Goal: Information Seeking & Learning: Learn about a topic

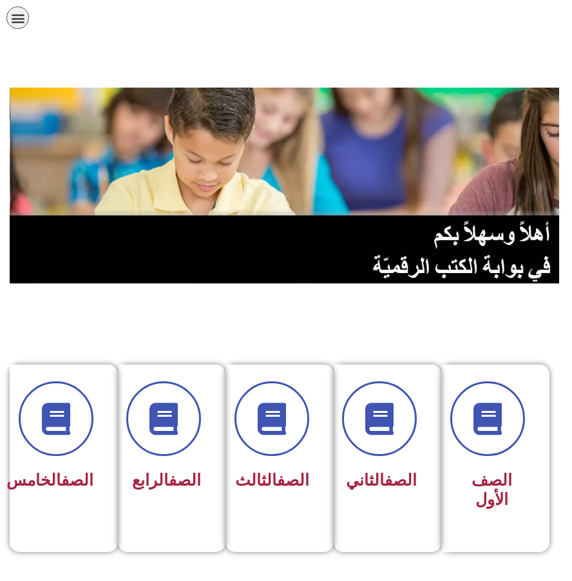
click at [24, 14] on icon "כפתור פתיחת תפריט" at bounding box center [18, 18] width 14 height 14
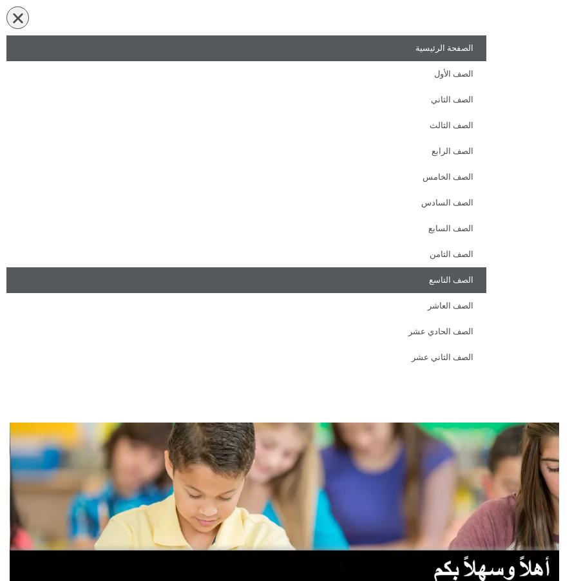
click at [419, 269] on link "الصف التاسع" at bounding box center [246, 280] width 480 height 26
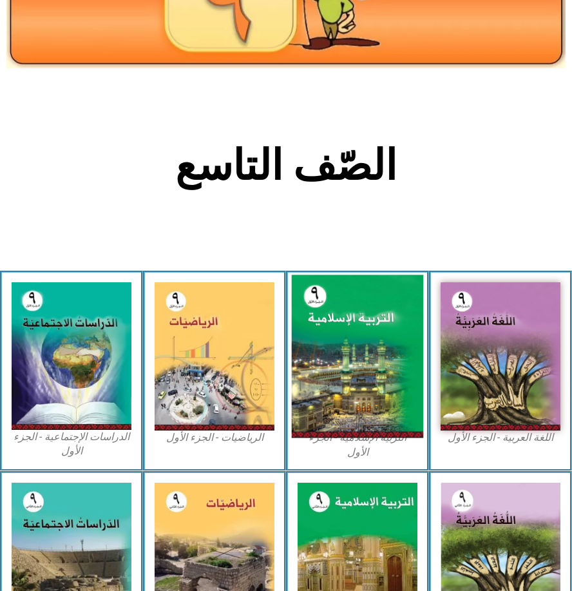
scroll to position [193, 0]
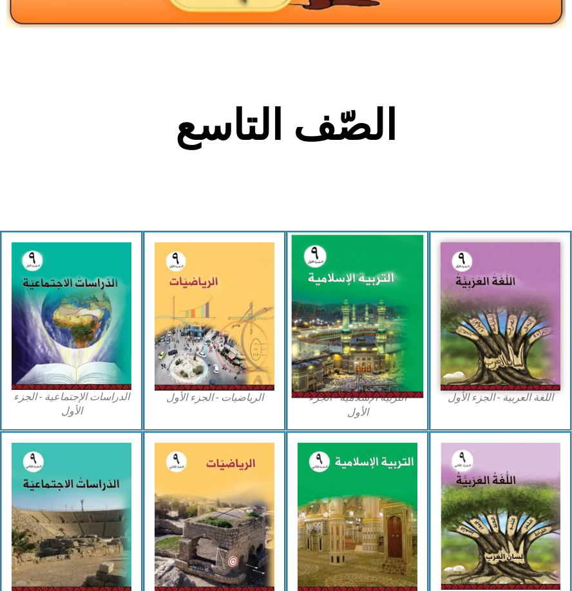
click at [378, 292] on img at bounding box center [358, 316] width 132 height 163
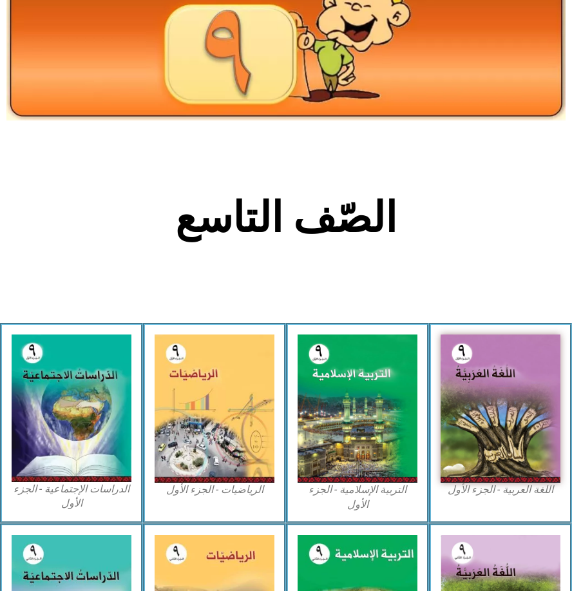
scroll to position [0, 0]
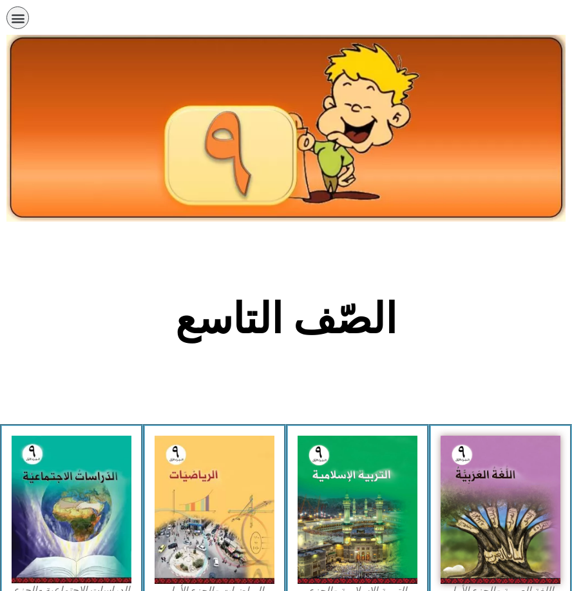
click at [23, 23] on icon "כפתור פתיחת תפריט" at bounding box center [18, 18] width 14 height 14
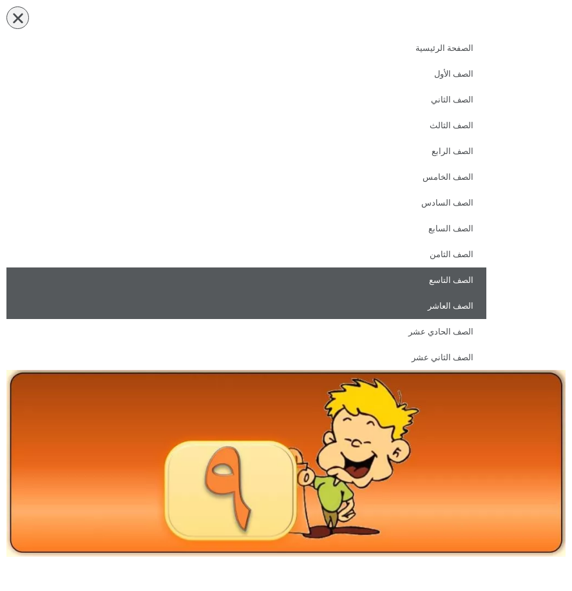
click at [456, 314] on link "الصف العاشر" at bounding box center [246, 306] width 480 height 26
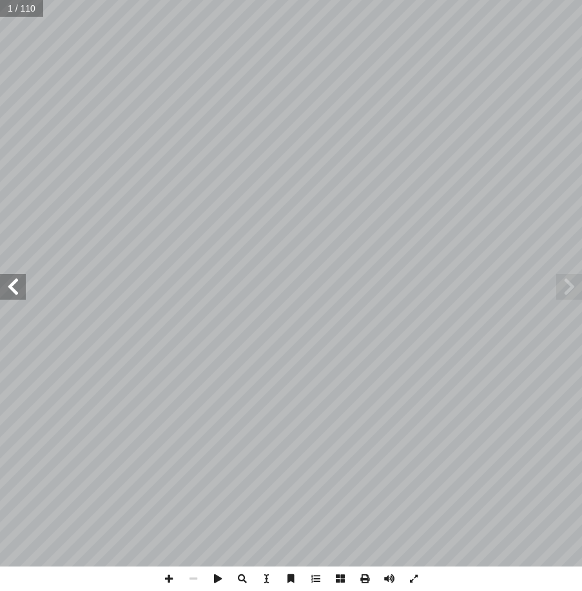
click at [19, 294] on span at bounding box center [13, 287] width 26 height 26
click at [23, 287] on span at bounding box center [13, 287] width 26 height 26
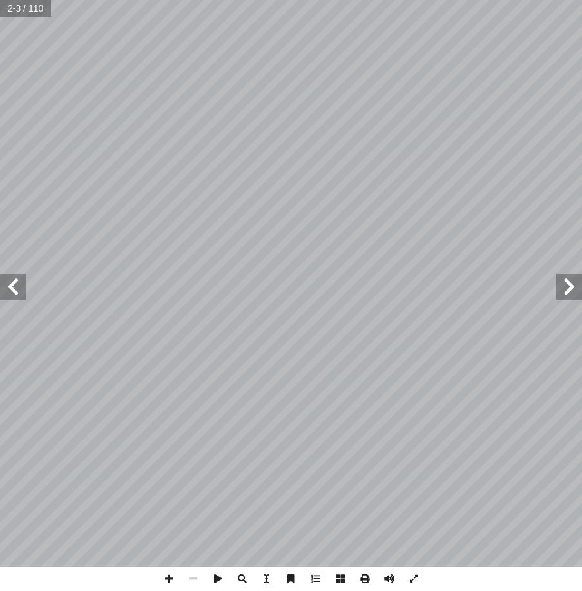
click at [23, 287] on span at bounding box center [13, 287] width 26 height 26
click at [16, 285] on span at bounding box center [13, 287] width 26 height 26
click at [365, 578] on span at bounding box center [364, 578] width 24 height 24
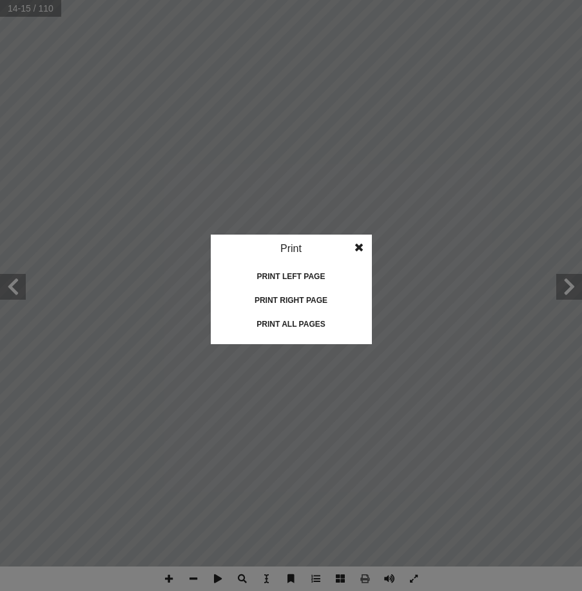
click at [312, 322] on div "Print all pages" at bounding box center [291, 324] width 129 height 21
click at [235, 134] on idv "Print Print current page Print left page Print right page Print all pages" at bounding box center [291, 295] width 582 height 591
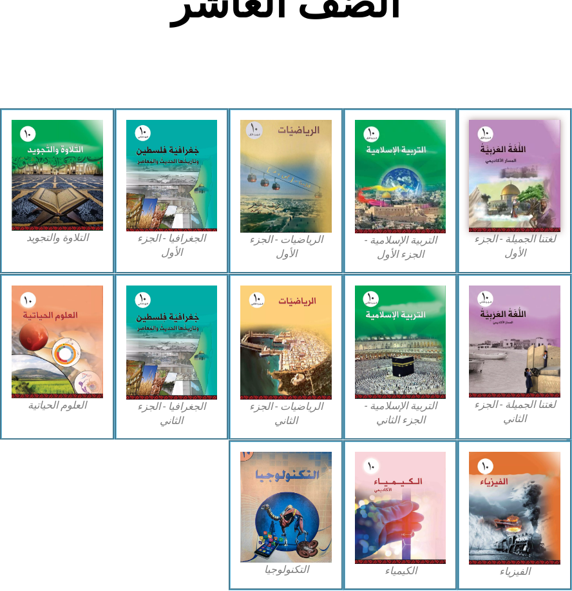
scroll to position [322, 0]
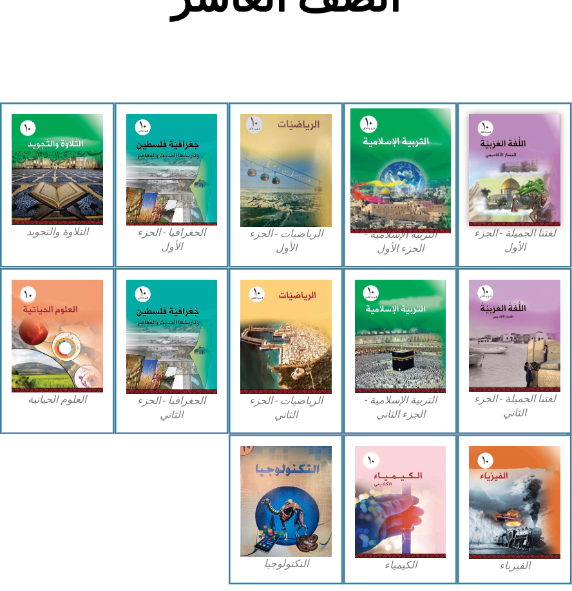
click at [372, 201] on img at bounding box center [400, 170] width 101 height 125
click at [399, 162] on img at bounding box center [400, 170] width 101 height 125
click at [421, 133] on img at bounding box center [400, 170] width 101 height 125
click at [411, 136] on img at bounding box center [400, 170] width 101 height 125
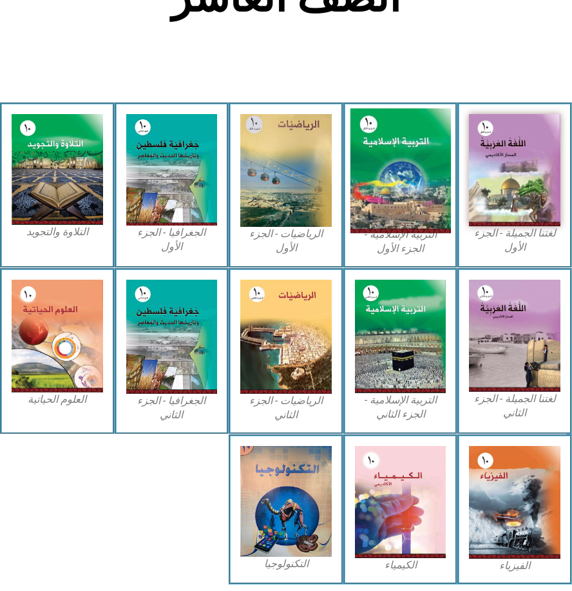
click at [411, 136] on img at bounding box center [400, 170] width 101 height 125
click at [394, 148] on img at bounding box center [400, 170] width 101 height 125
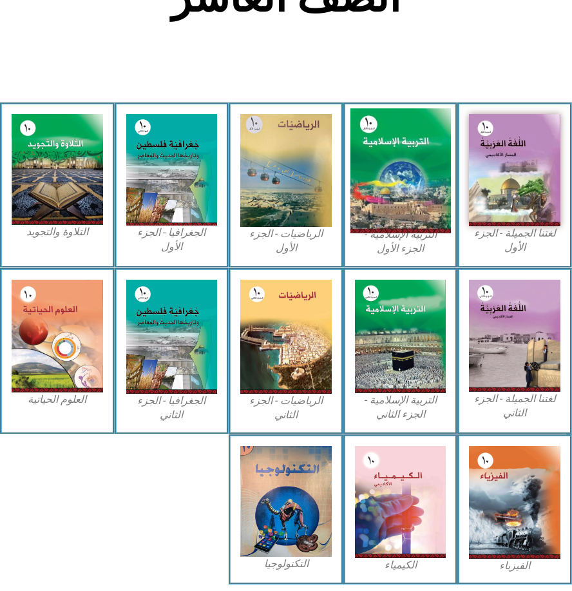
click at [358, 185] on img at bounding box center [400, 170] width 101 height 125
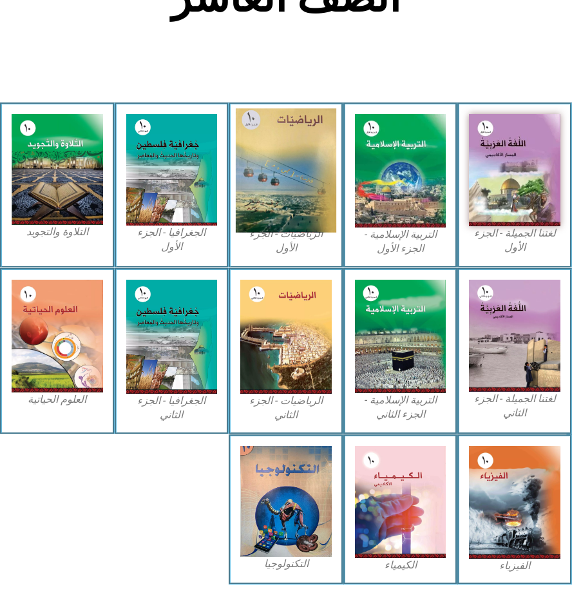
click at [251, 175] on img at bounding box center [286, 170] width 101 height 124
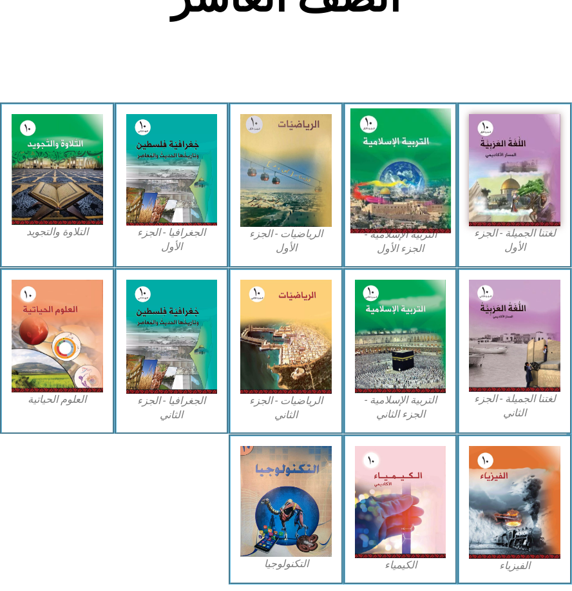
click at [408, 168] on img at bounding box center [400, 170] width 101 height 125
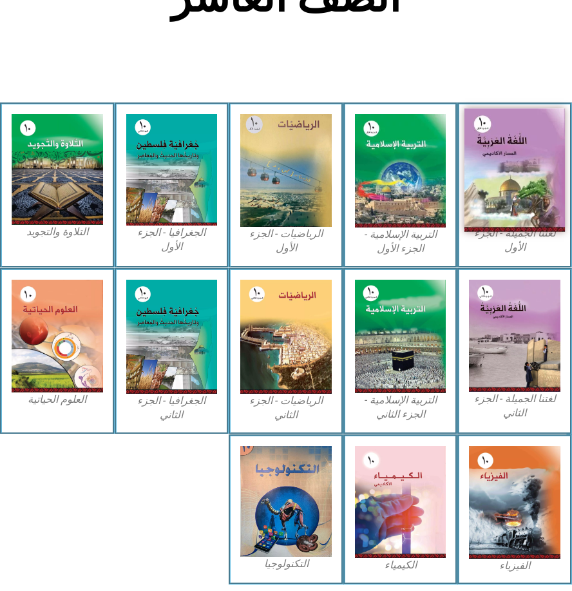
click at [530, 157] on img at bounding box center [515, 169] width 101 height 123
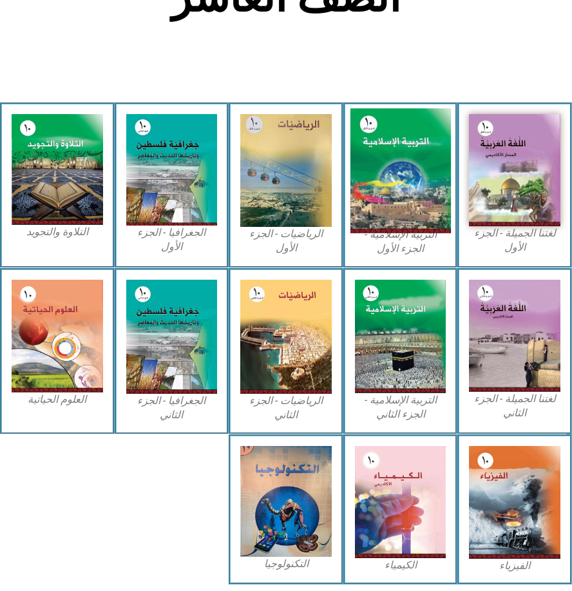
click at [408, 165] on img at bounding box center [400, 170] width 101 height 125
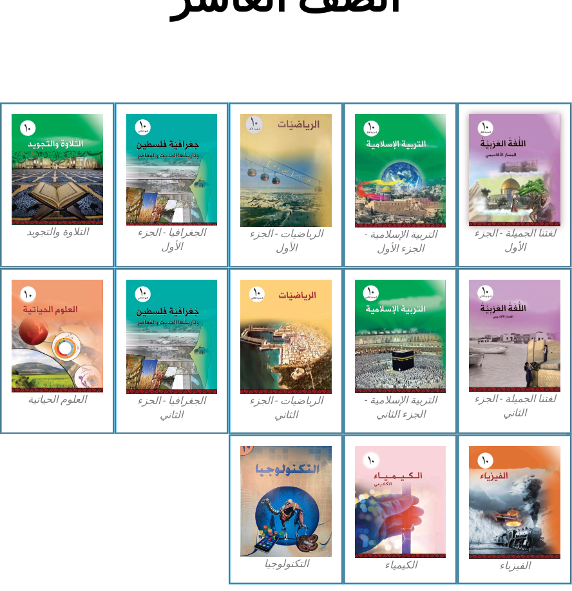
click at [224, 162] on div "الجغرافيا - الجزء الأول​" at bounding box center [172, 185] width 115 height 166
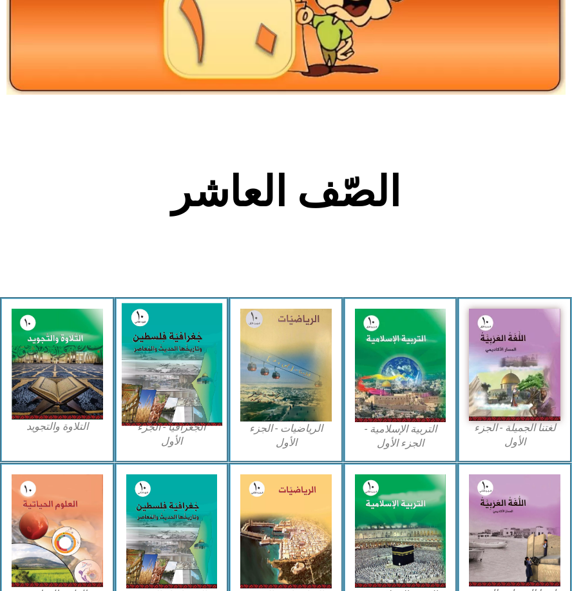
scroll to position [0, 0]
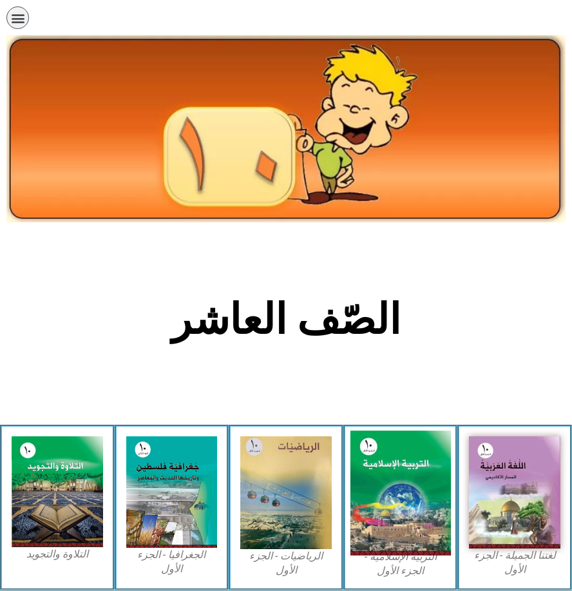
click at [432, 467] on img at bounding box center [400, 492] width 101 height 125
click at [389, 463] on img at bounding box center [400, 492] width 101 height 125
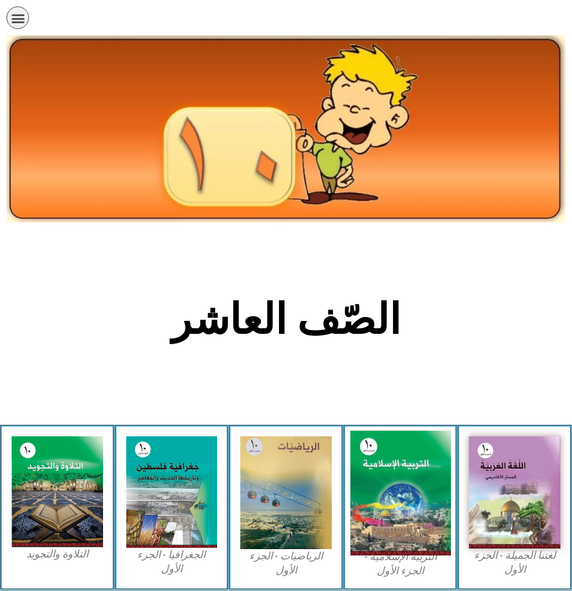
click at [389, 463] on img at bounding box center [400, 492] width 101 height 125
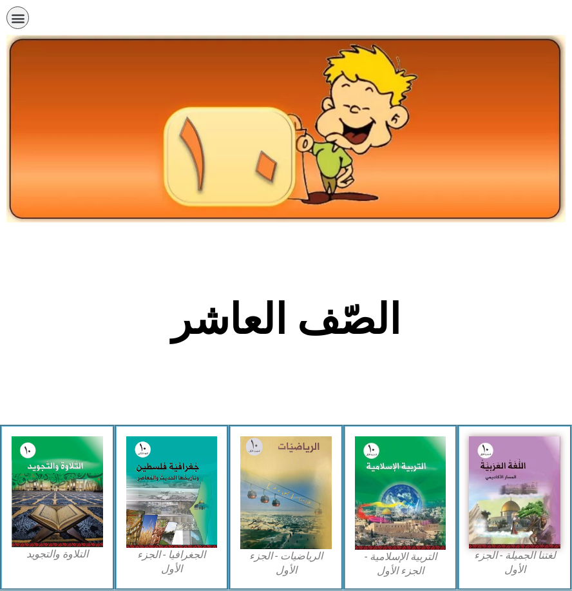
click at [204, 55] on img at bounding box center [285, 128] width 559 height 187
click at [209, 92] on img at bounding box center [285, 128] width 559 height 187
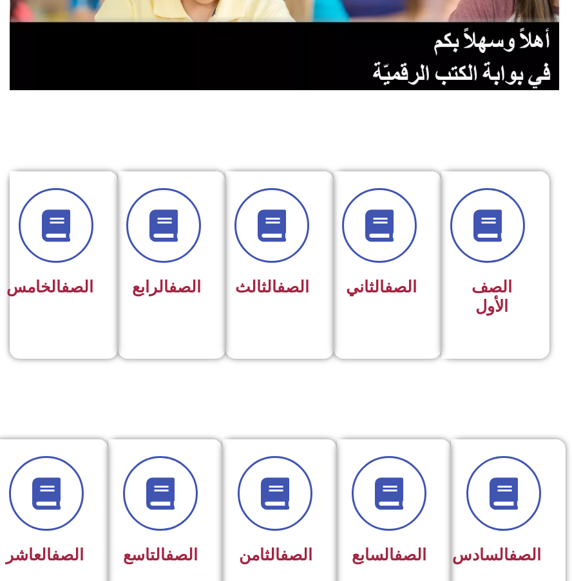
scroll to position [387, 0]
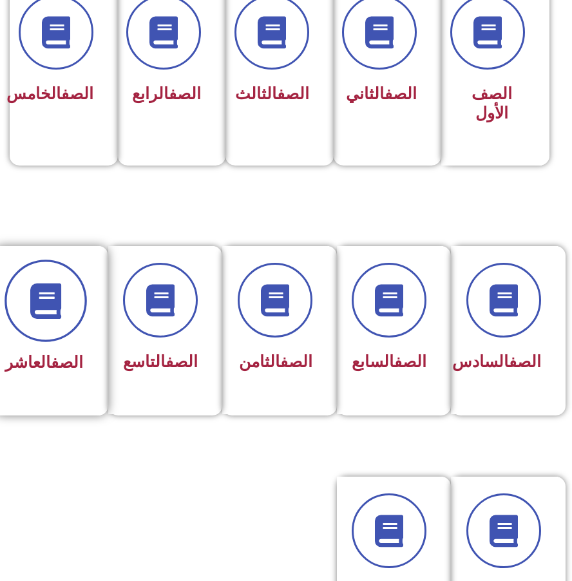
click at [47, 321] on span at bounding box center [46, 301] width 82 height 82
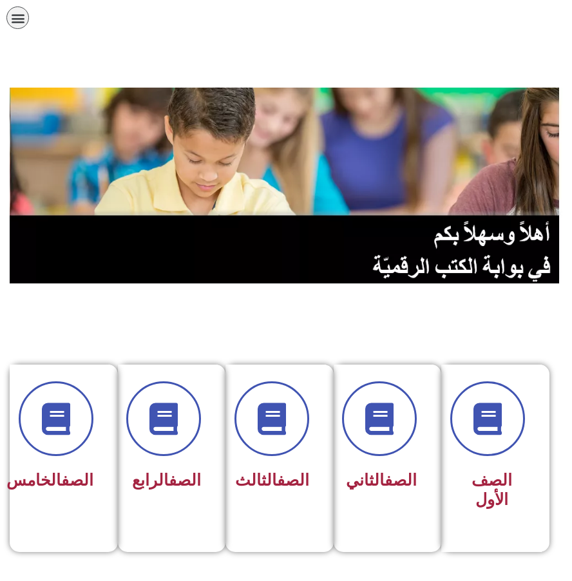
scroll to position [0, -6]
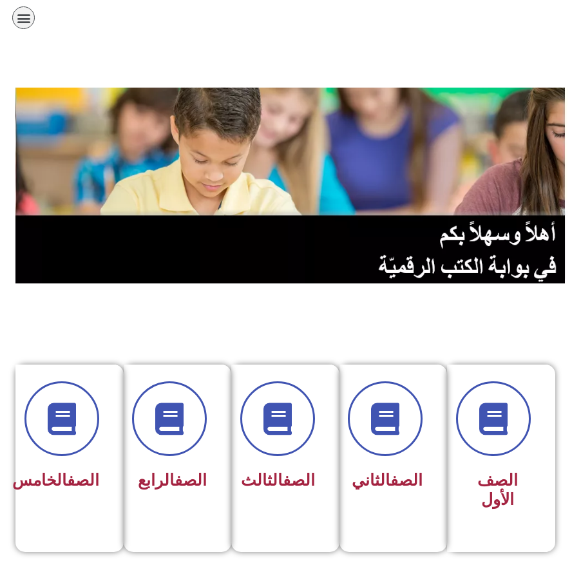
click at [140, 51] on div at bounding box center [291, 64] width 559 height 32
drag, startPoint x: 139, startPoint y: 53, endPoint x: 90, endPoint y: 57, distance: 49.7
click at [131, 55] on div at bounding box center [291, 64] width 559 height 32
click at [29, 24] on icon "כפתור פתיחת תפריט" at bounding box center [24, 18] width 14 height 14
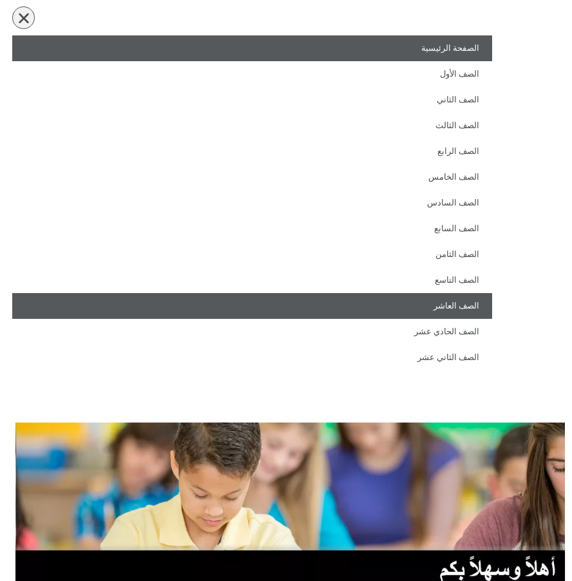
click at [477, 311] on link "الصف العاشر" at bounding box center [252, 306] width 480 height 26
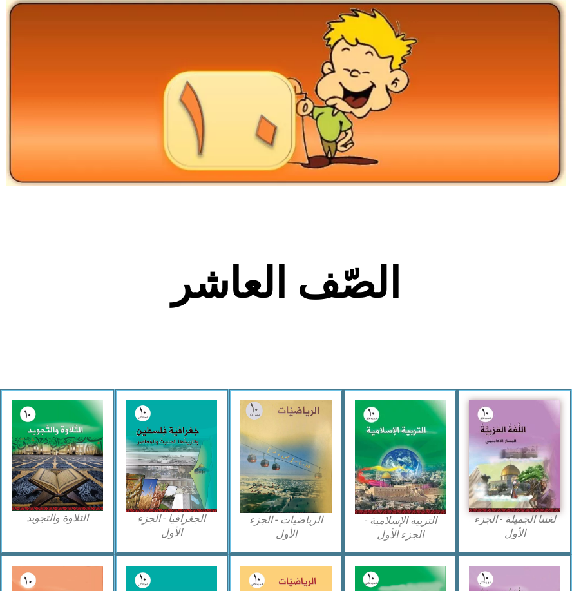
scroll to position [64, 0]
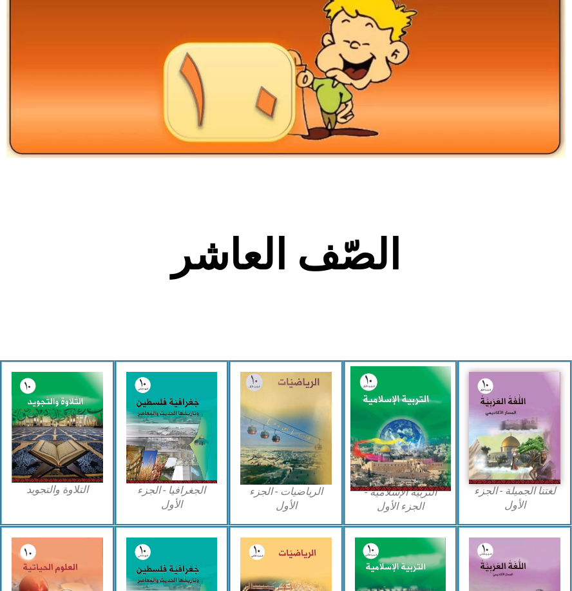
click at [403, 430] on img at bounding box center [400, 428] width 101 height 125
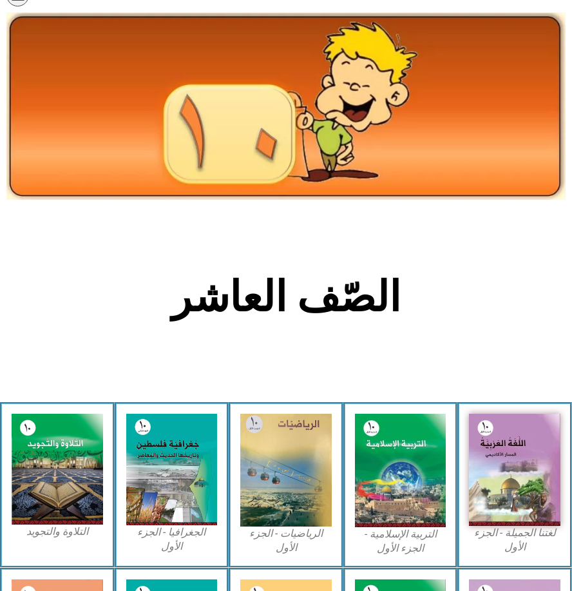
scroll to position [0, 0]
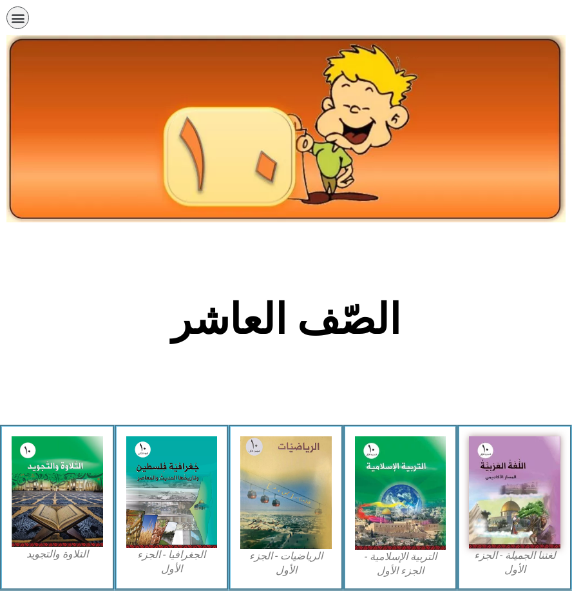
click at [405, 109] on img at bounding box center [285, 128] width 559 height 187
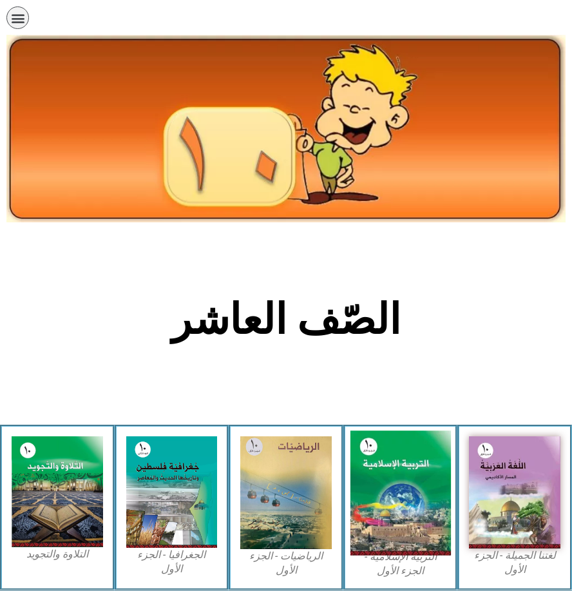
click at [376, 509] on img at bounding box center [400, 492] width 101 height 125
click at [376, 508] on img at bounding box center [400, 492] width 101 height 125
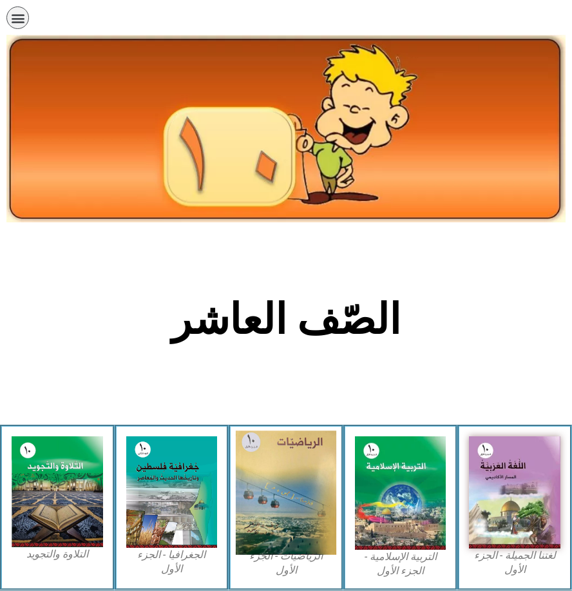
click at [331, 503] on img at bounding box center [286, 492] width 101 height 124
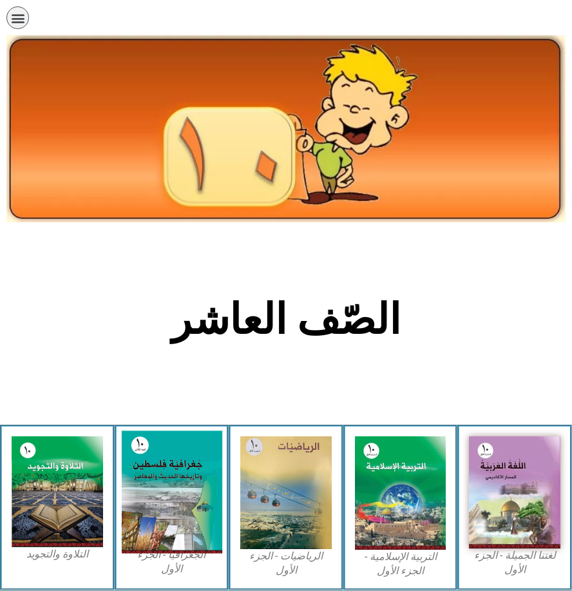
click at [155, 457] on img at bounding box center [172, 491] width 101 height 122
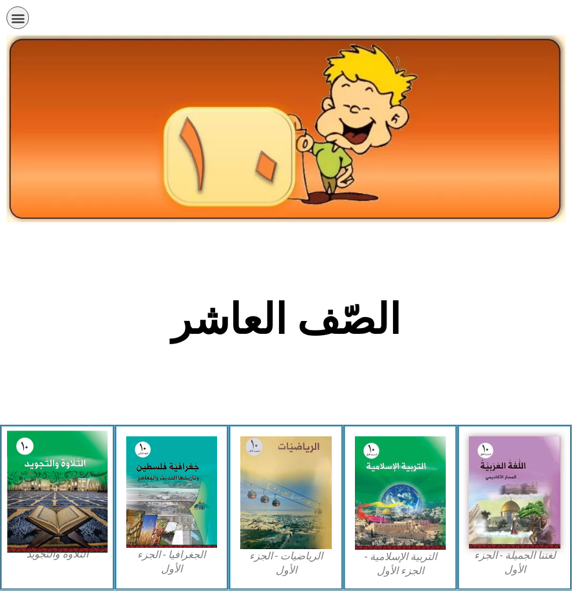
click at [67, 457] on img at bounding box center [57, 491] width 101 height 122
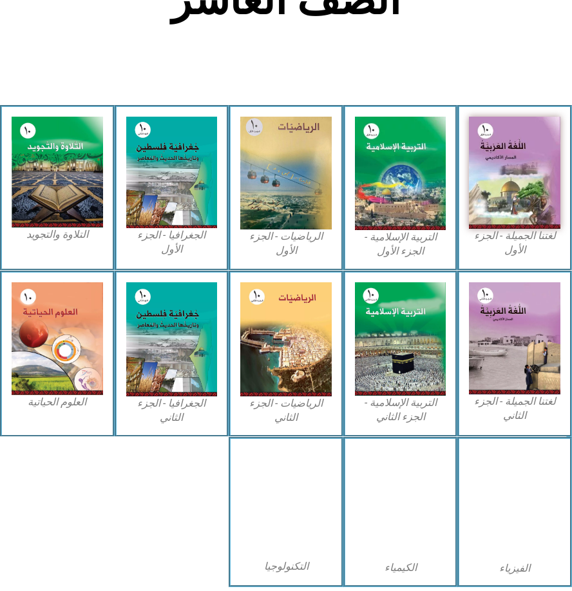
scroll to position [322, 0]
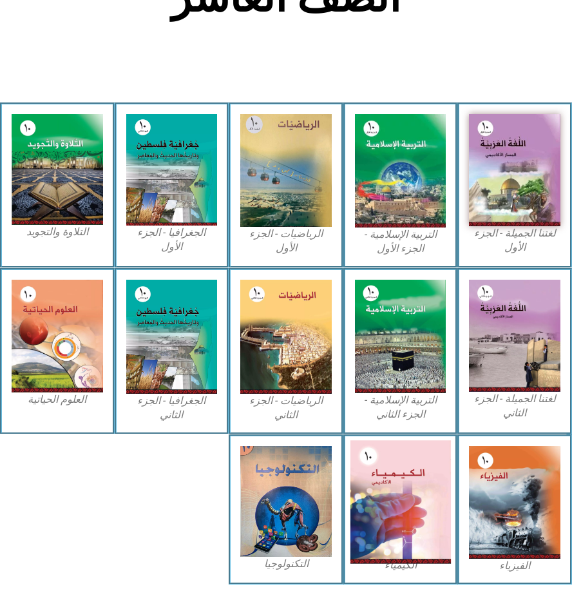
click at [405, 455] on img at bounding box center [400, 502] width 101 height 124
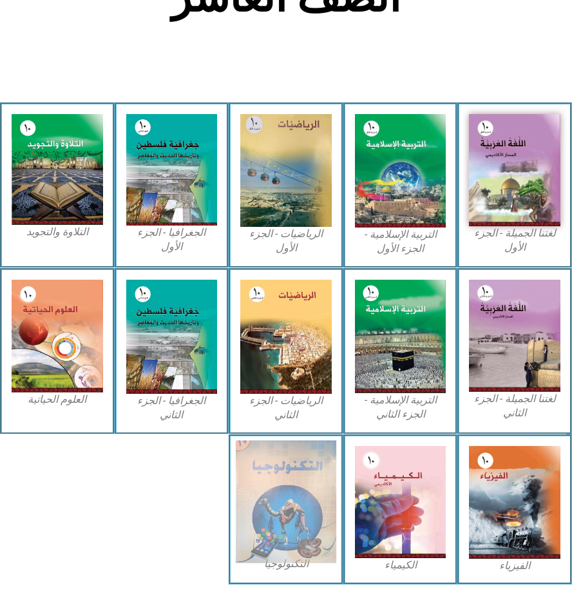
click at [292, 480] on img at bounding box center [286, 501] width 101 height 122
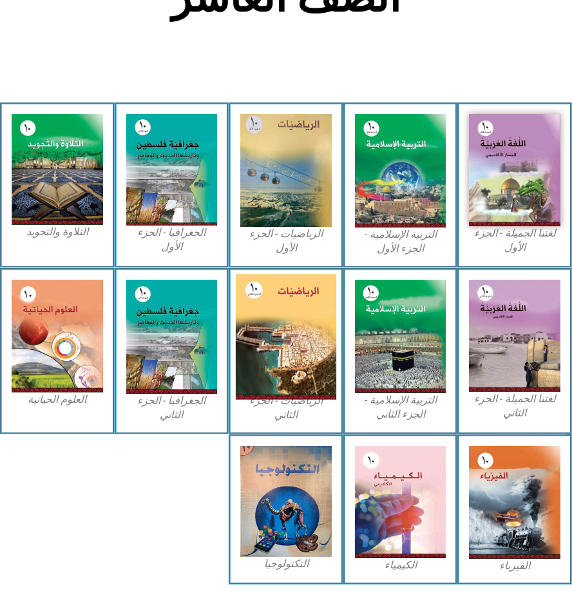
click at [272, 365] on img at bounding box center [286, 336] width 101 height 125
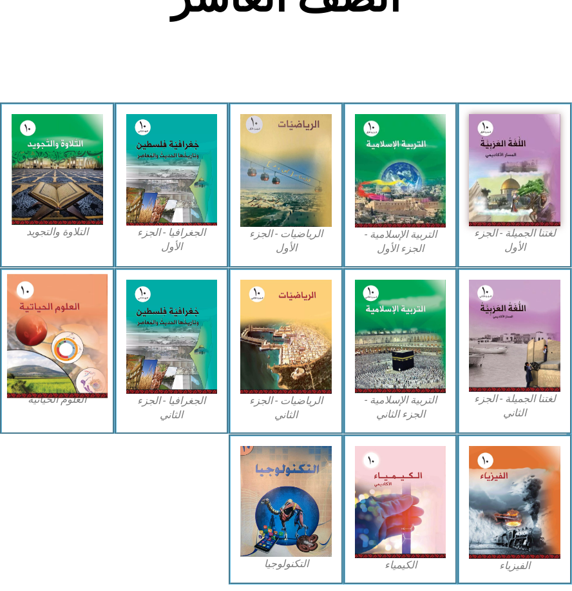
click at [102, 350] on img at bounding box center [57, 336] width 101 height 124
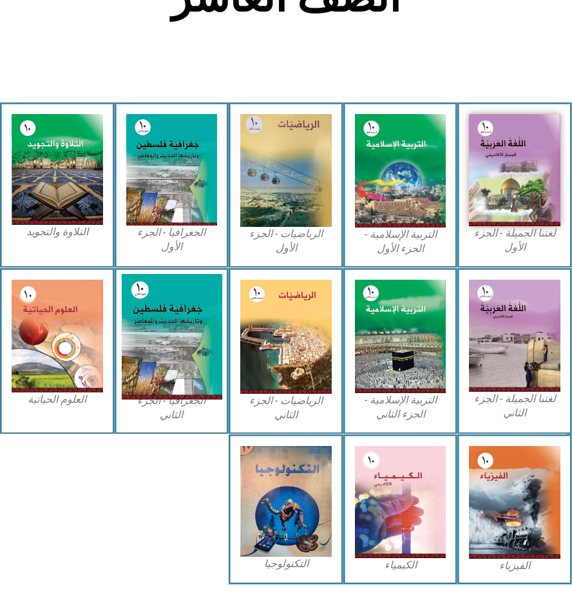
click at [148, 331] on img at bounding box center [172, 337] width 101 height 126
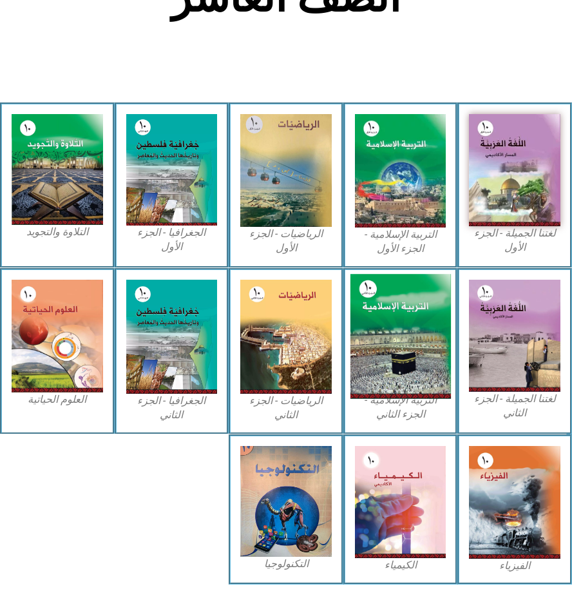
click at [363, 308] on img at bounding box center [400, 336] width 101 height 125
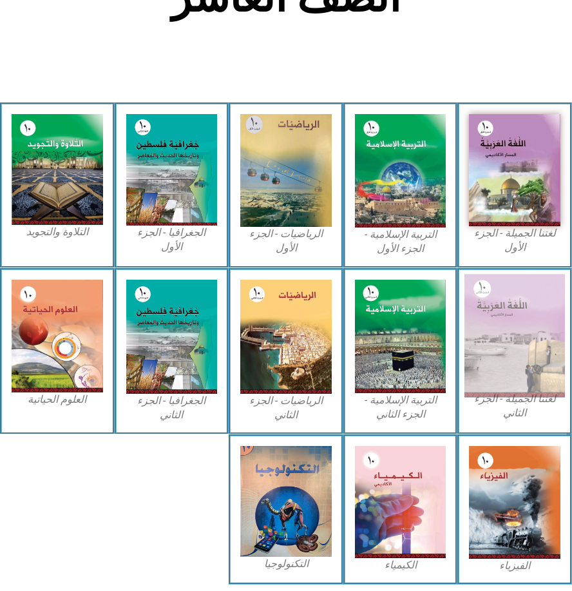
click at [530, 318] on img at bounding box center [515, 336] width 101 height 124
click at [481, 320] on img at bounding box center [515, 336] width 101 height 124
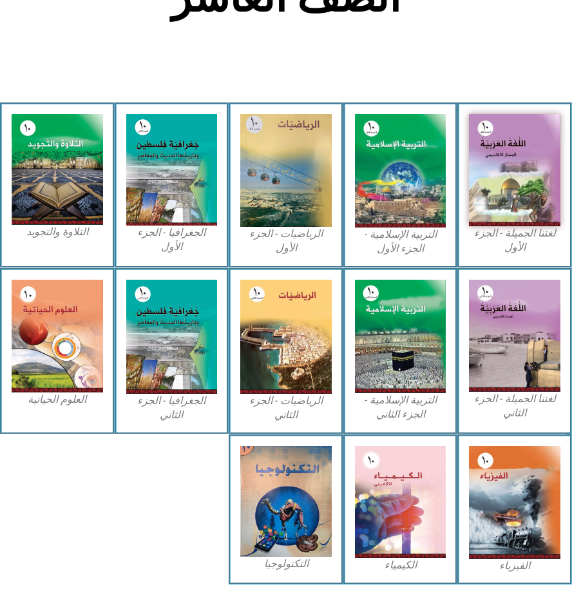
click at [468, 151] on div "لغتنا الجميلة - الجزء الأول​" at bounding box center [514, 185] width 115 height 166
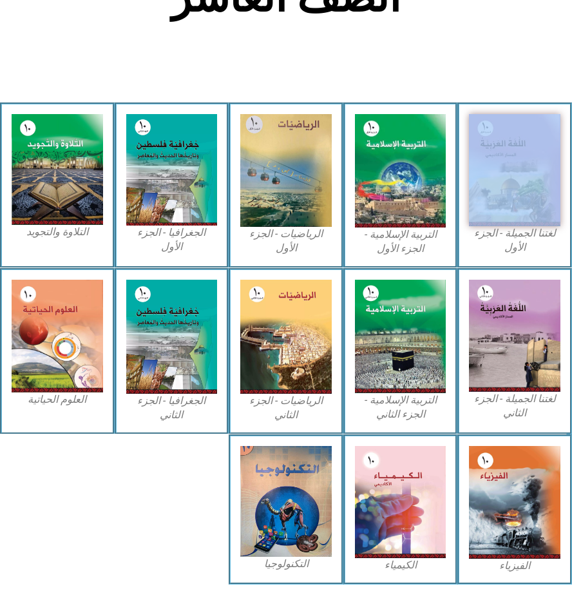
click at [468, 151] on div "لغتنا الجميلة - الجزء الأول​" at bounding box center [514, 185] width 115 height 166
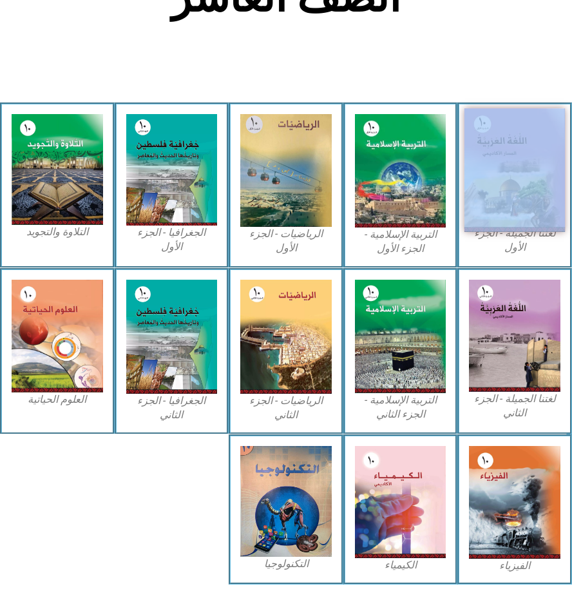
click at [469, 151] on div "لغتنا الجميلة - الجزء الأول​" at bounding box center [514, 185] width 115 height 166
drag, startPoint x: 469, startPoint y: 151, endPoint x: 481, endPoint y: 181, distance: 32.1
click at [481, 181] on img at bounding box center [515, 169] width 101 height 123
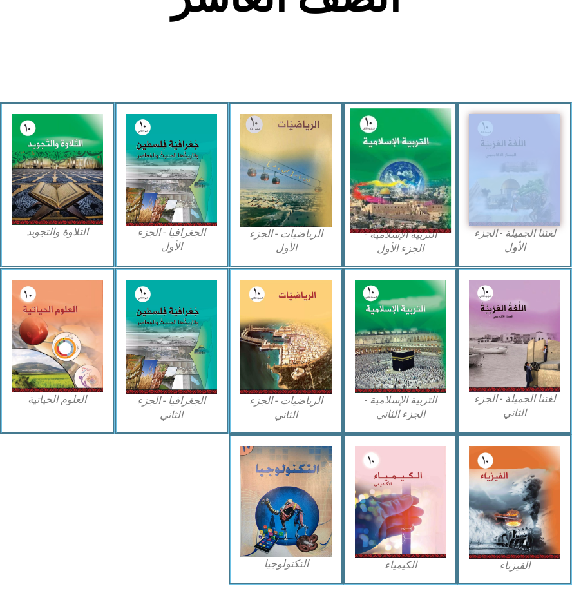
click at [368, 124] on img at bounding box center [400, 170] width 101 height 125
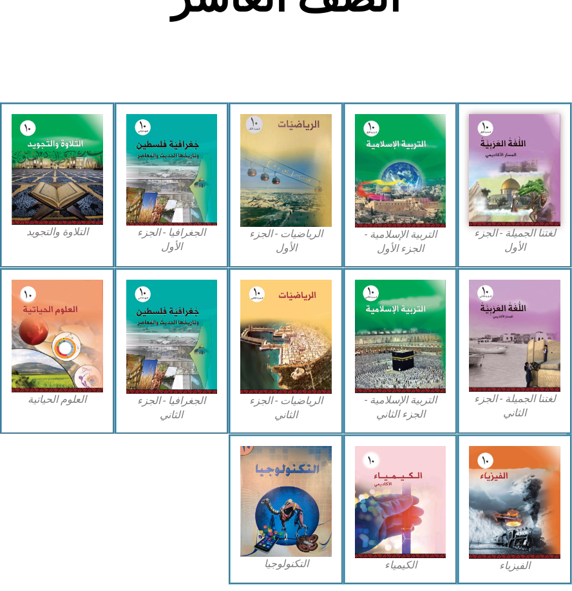
click at [370, 102] on div "التربية الإسلامية - الجزء الأول" at bounding box center [400, 185] width 115 height 166
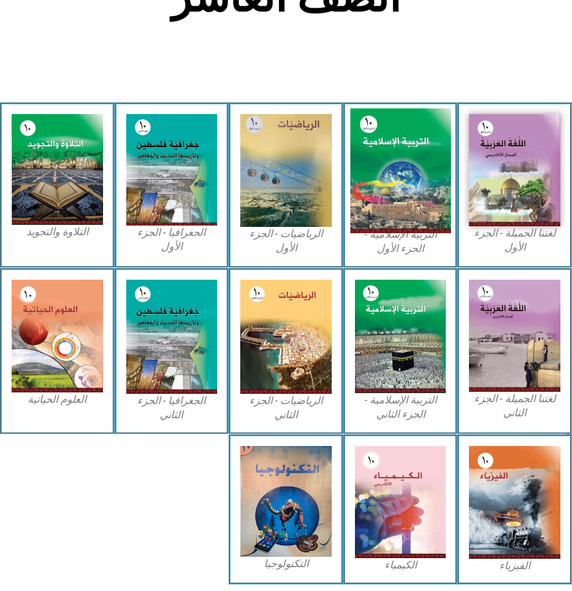
click at [363, 125] on img at bounding box center [400, 170] width 101 height 125
click at [372, 137] on img at bounding box center [400, 170] width 101 height 125
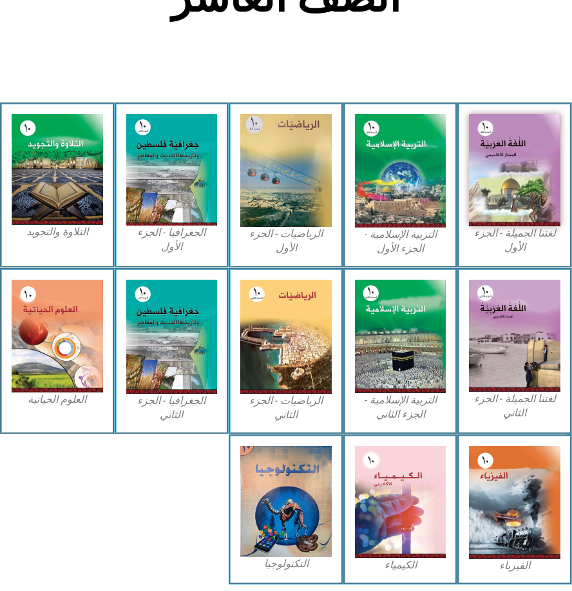
click at [378, 238] on figcaption "التربية الإسلامية - الجزء الأول" at bounding box center [400, 241] width 91 height 29
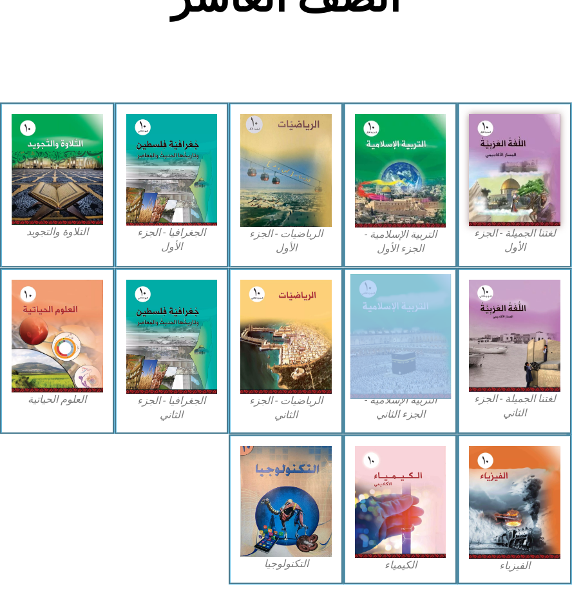
click at [356, 285] on div "التربية الإسلامية - الجزء الثاني" at bounding box center [400, 351] width 115 height 166
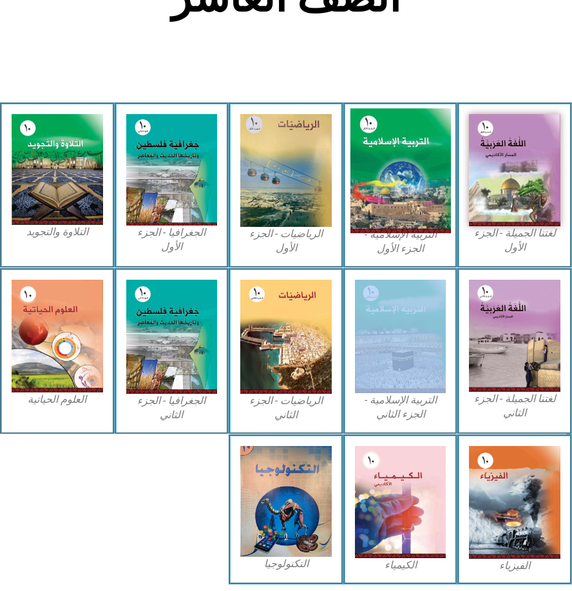
drag, startPoint x: 356, startPoint y: 285, endPoint x: 403, endPoint y: 168, distance: 125.5
click at [403, 168] on img at bounding box center [400, 170] width 101 height 125
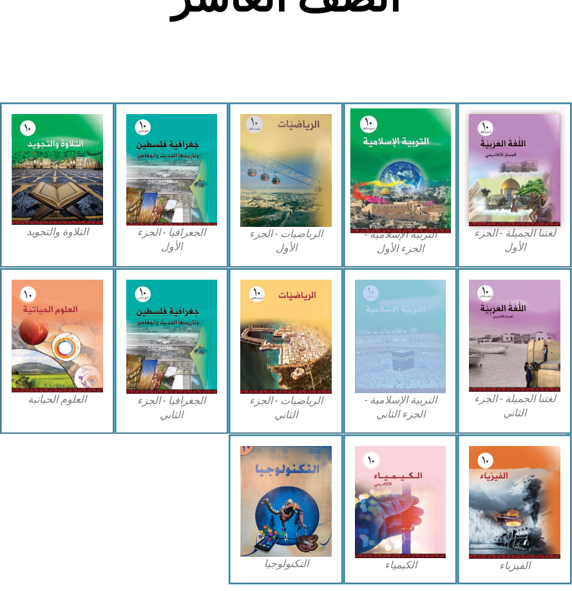
click at [420, 129] on img at bounding box center [400, 170] width 101 height 125
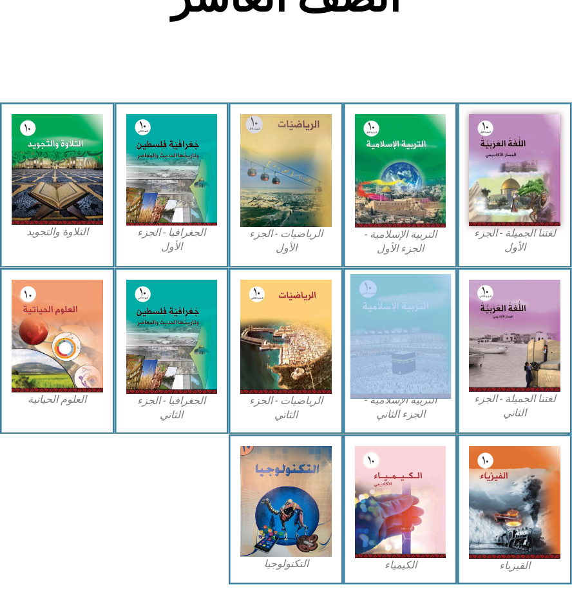
click at [358, 300] on img at bounding box center [400, 336] width 101 height 125
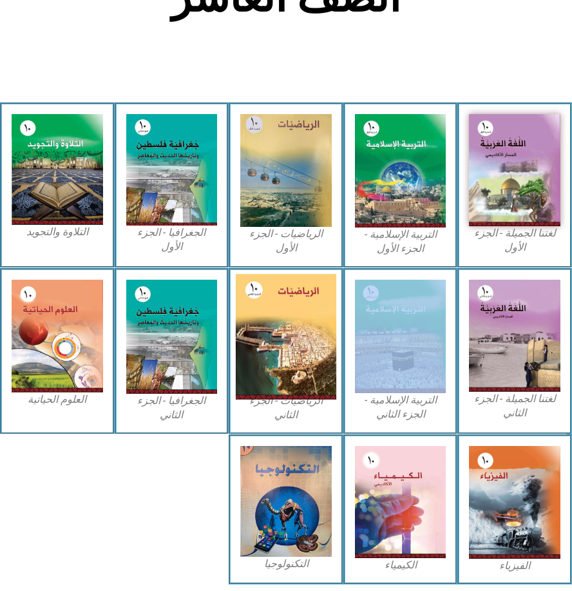
click at [311, 298] on img at bounding box center [286, 336] width 101 height 125
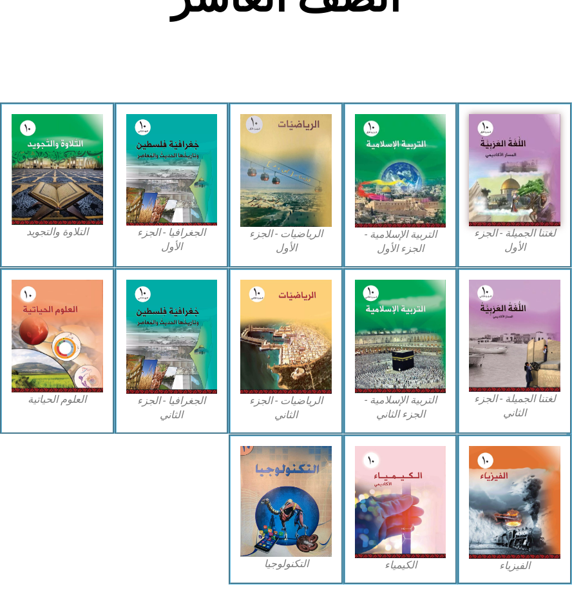
click at [243, 56] on section "الصّف العاشر" at bounding box center [286, 5] width 572 height 196
